Goal: Information Seeking & Learning: Learn about a topic

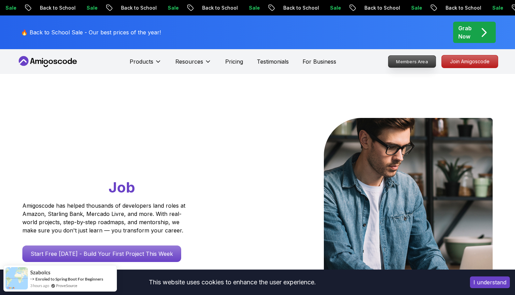
click at [412, 59] on p "Members Area" at bounding box center [412, 62] width 47 height 12
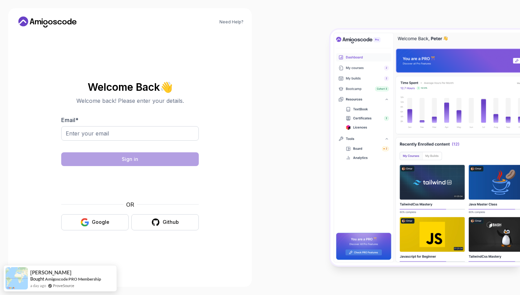
click at [140, 141] on div at bounding box center [130, 137] width 138 height 22
click at [136, 137] on input "Email *" at bounding box center [130, 133] width 138 height 14
type input "khainguyen2004@gmail.com"
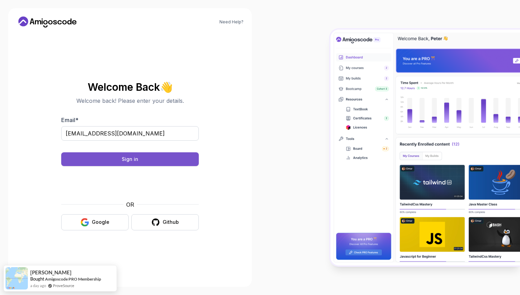
click at [138, 159] on div "Sign in" at bounding box center [130, 159] width 17 height 7
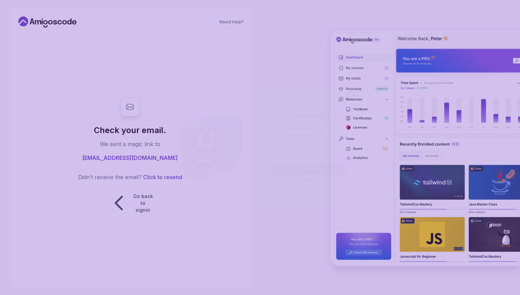
click at [356, 90] on body "Need Help? Check your email. We sent a magic link to khainguyen2004@gmail.com D…" at bounding box center [260, 147] width 520 height 295
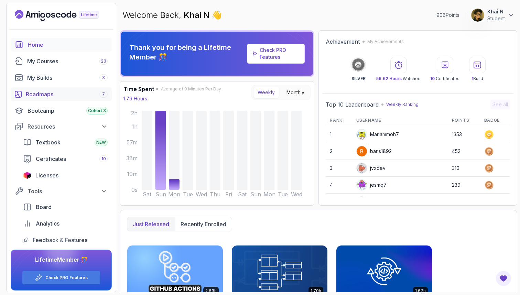
click at [59, 88] on link "Roadmaps 7" at bounding box center [61, 94] width 101 height 14
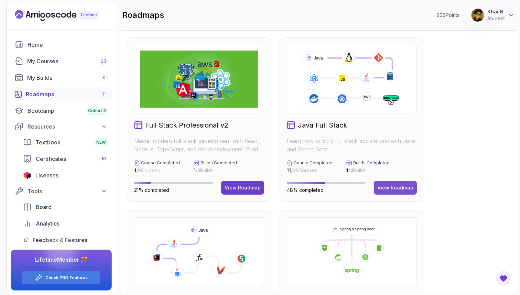
click at [398, 185] on div "View Roadmap" at bounding box center [395, 187] width 36 height 7
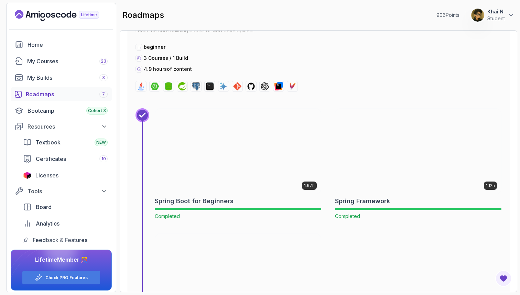
scroll to position [2568, 0]
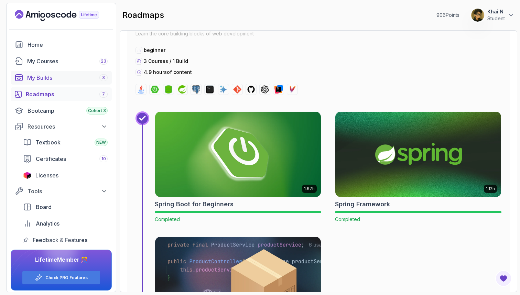
click at [81, 79] on div "My Builds 3" at bounding box center [67, 78] width 81 height 8
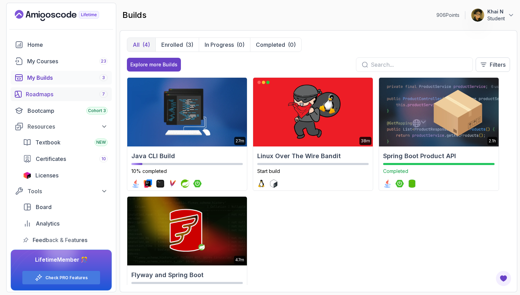
click at [76, 95] on div "Roadmaps 7" at bounding box center [67, 94] width 82 height 8
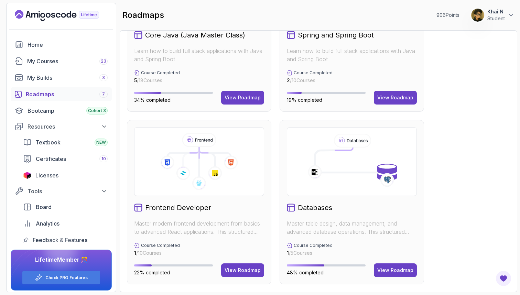
scroll to position [234, 0]
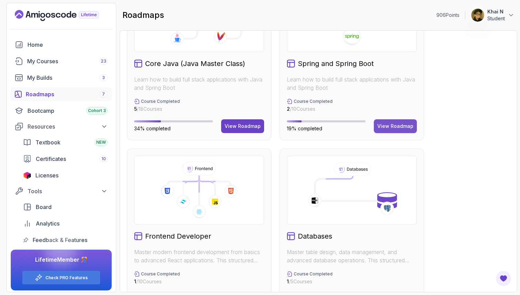
click at [396, 127] on div "View Roadmap" at bounding box center [395, 126] width 36 height 7
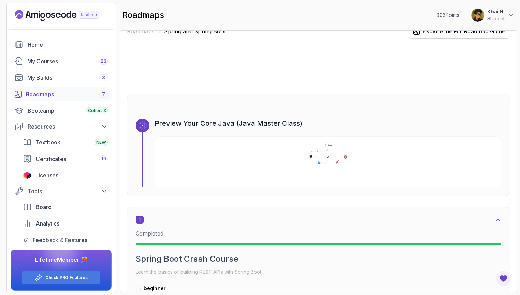
scroll to position [3, 0]
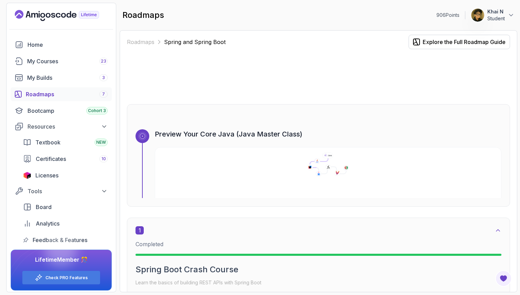
click at [313, 169] on icon at bounding box center [328, 164] width 352 height 24
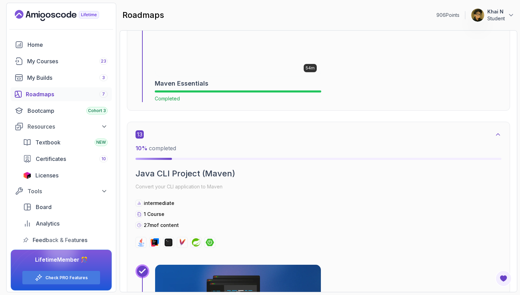
scroll to position [3357, 0]
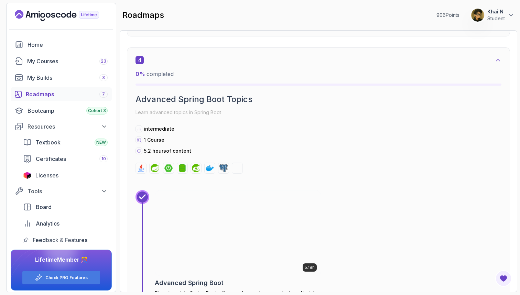
scroll to position [812, 0]
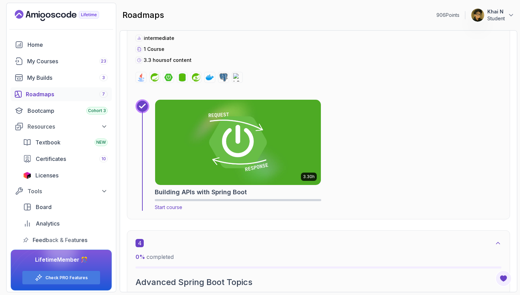
click at [274, 142] on img at bounding box center [238, 142] width 174 height 89
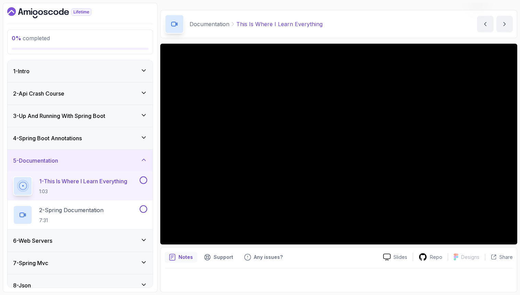
click at [117, 91] on div "2 - Api Crash Course" at bounding box center [80, 93] width 134 height 8
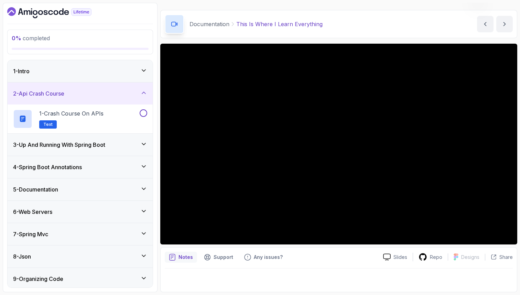
click at [102, 72] on div "1 - Intro" at bounding box center [80, 71] width 134 height 8
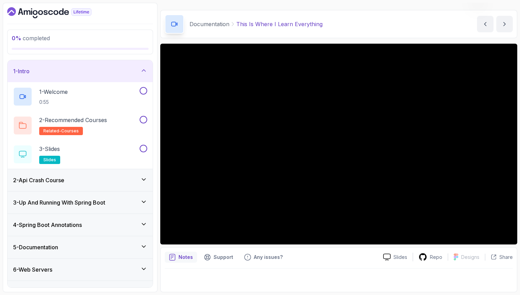
click at [95, 76] on div "1 - Intro" at bounding box center [80, 71] width 145 height 22
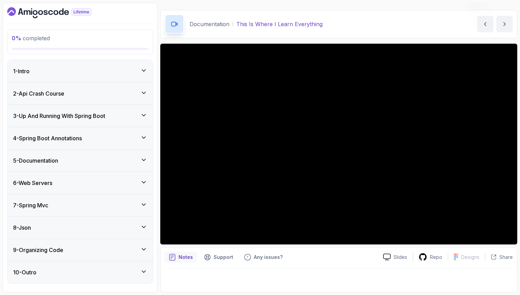
click at [80, 91] on div "2 - Api Crash Course" at bounding box center [80, 93] width 134 height 8
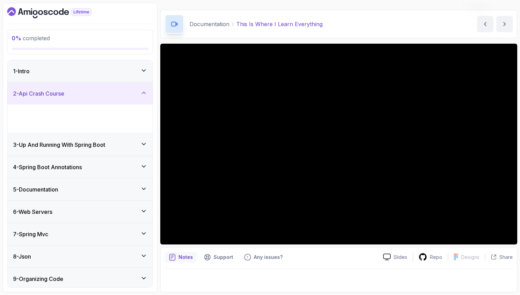
click at [87, 115] on p "1 - Crash Course on APIs" at bounding box center [71, 113] width 64 height 8
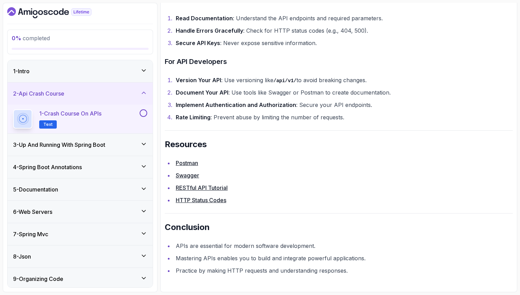
scroll to position [1340, 0]
click at [71, 142] on h3 "3 - Up And Running With Spring Boot" at bounding box center [59, 145] width 92 height 8
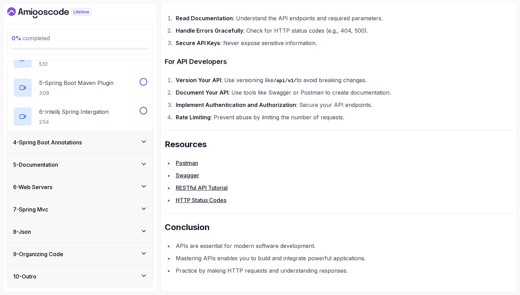
scroll to position [167, 0]
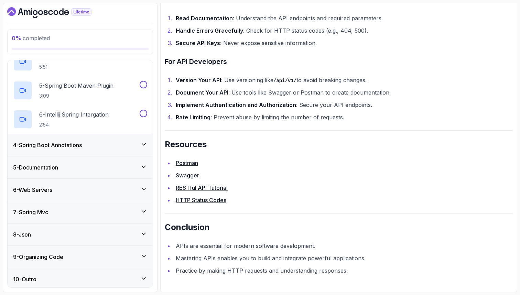
click at [84, 137] on div "4 - Spring Boot Annotations" at bounding box center [80, 145] width 145 height 22
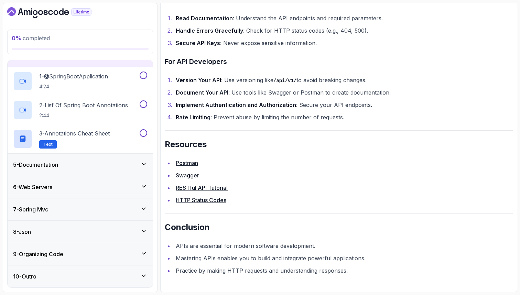
scroll to position [83, 0]
click at [73, 170] on div "5 - Documentation" at bounding box center [80, 165] width 145 height 22
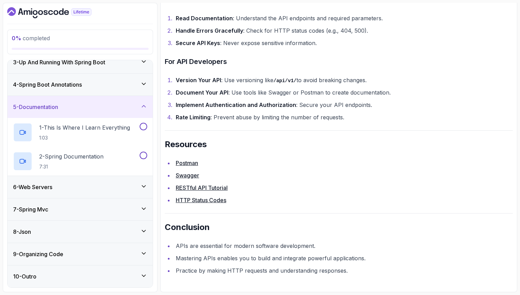
scroll to position [54, 0]
click at [75, 183] on div "6 - Web Servers" at bounding box center [80, 187] width 134 height 8
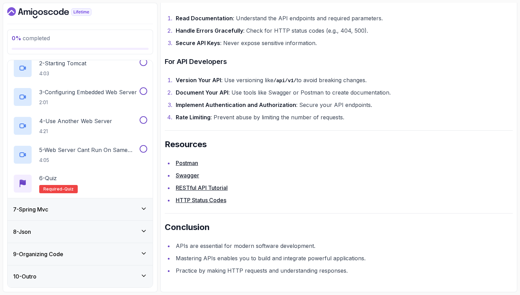
scroll to position [169, 0]
click at [75, 210] on div "7 - Spring Mvc" at bounding box center [80, 209] width 134 height 8
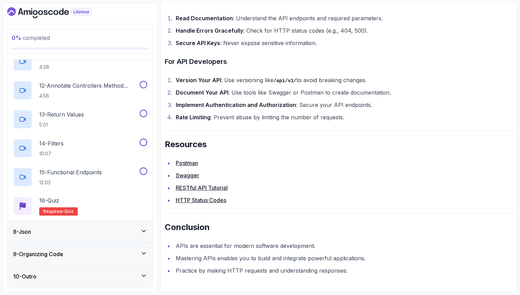
scroll to position [0, 0]
click at [73, 237] on div "8 - Json" at bounding box center [80, 232] width 145 height 22
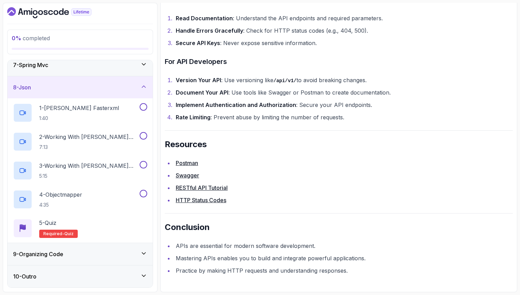
click at [71, 255] on div "9 - Organizing Code" at bounding box center [80, 254] width 134 height 8
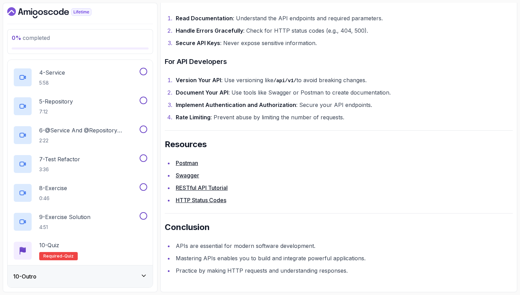
scroll to position [285, 0]
click at [79, 278] on div "10 - Outro" at bounding box center [80, 277] width 134 height 8
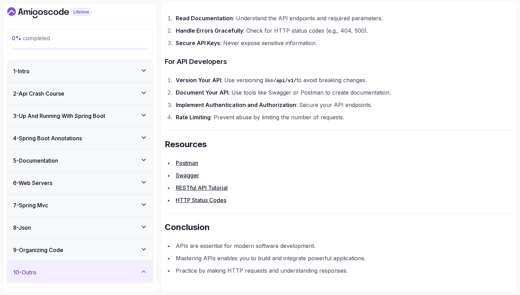
scroll to position [0, 0]
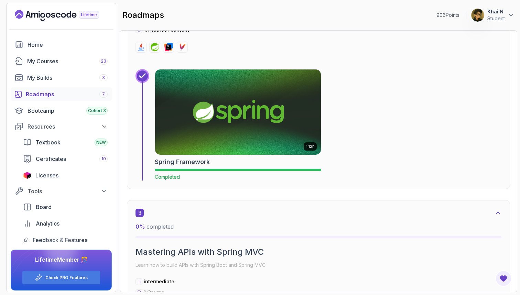
scroll to position [814, 0]
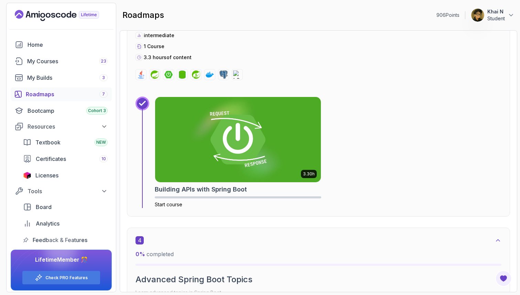
click at [63, 91] on div "Roadmaps 7" at bounding box center [67, 94] width 82 height 8
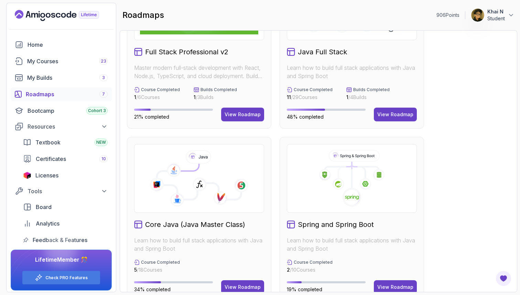
scroll to position [33, 0]
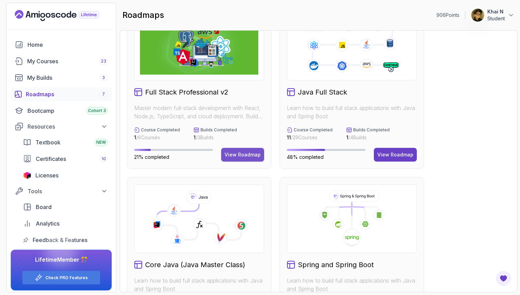
click at [242, 150] on button "View Roadmap" at bounding box center [242, 155] width 43 height 14
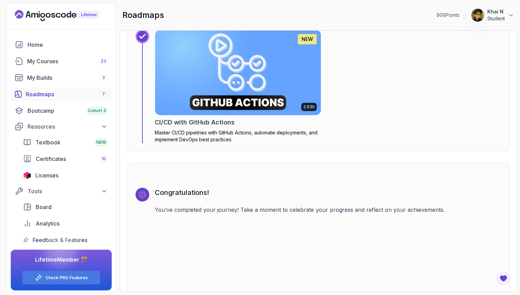
scroll to position [2108, 0]
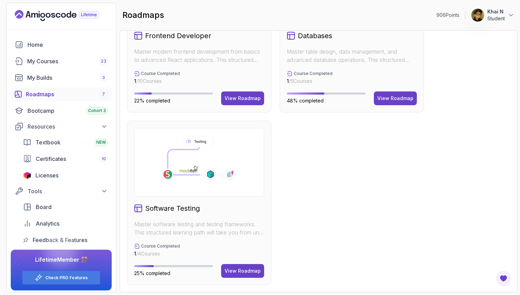
scroll to position [435, 0]
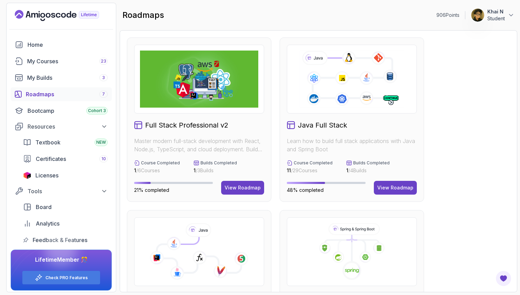
scroll to position [0, 0]
